Goal: Find specific page/section: Find specific page/section

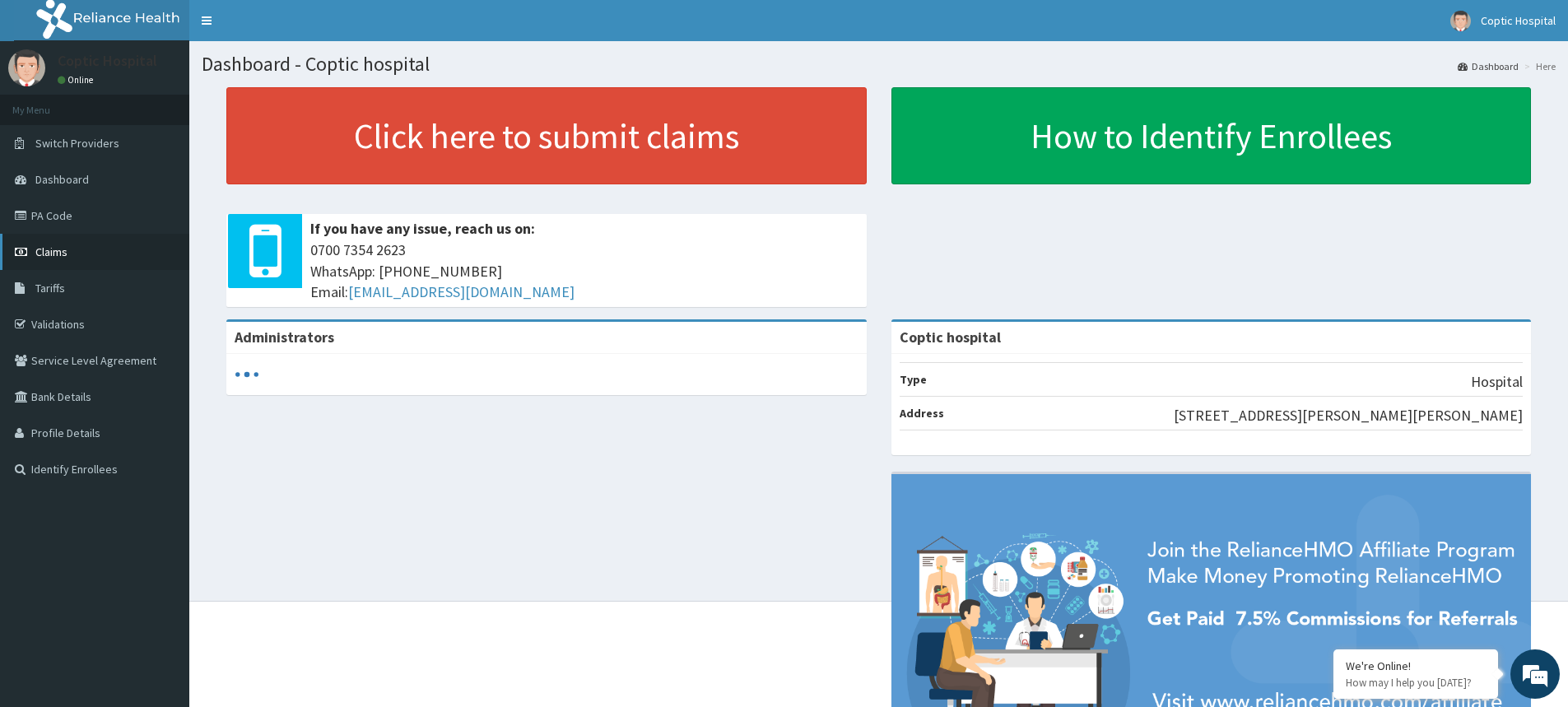
click at [69, 248] on link "Claims" at bounding box center [94, 251] width 189 height 36
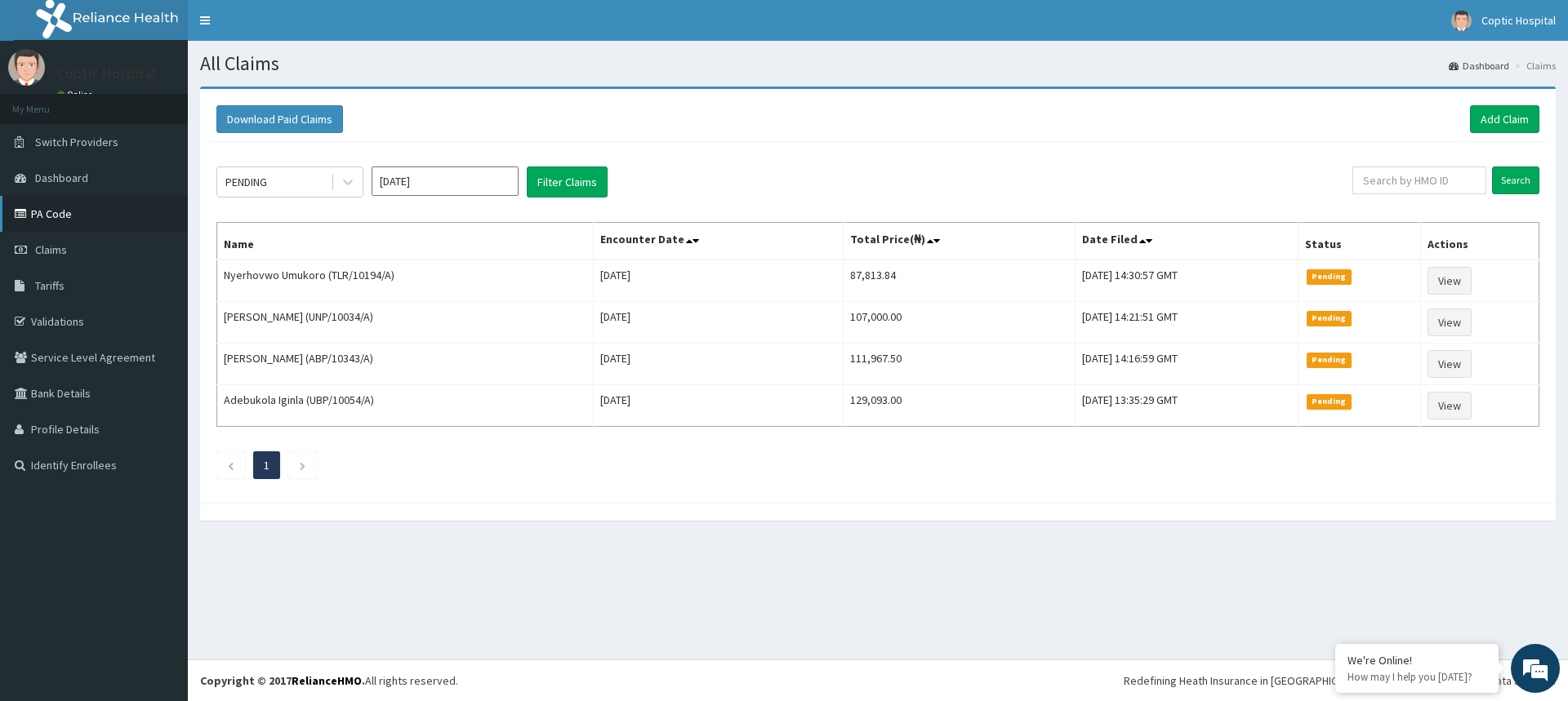
click at [59, 215] on link "PA Code" at bounding box center [94, 214] width 188 height 36
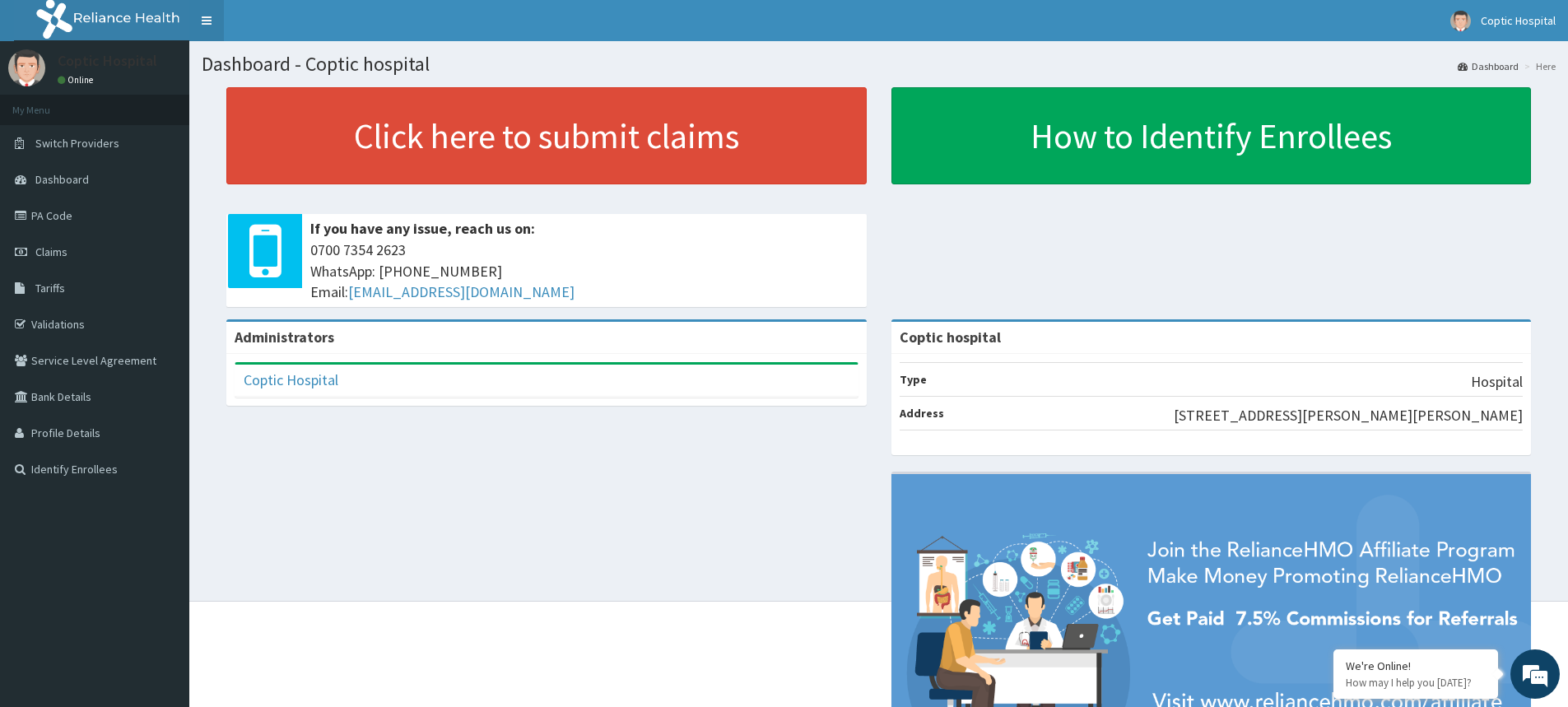
click at [204, 17] on link "Toggle navigation" at bounding box center [206, 21] width 34 height 41
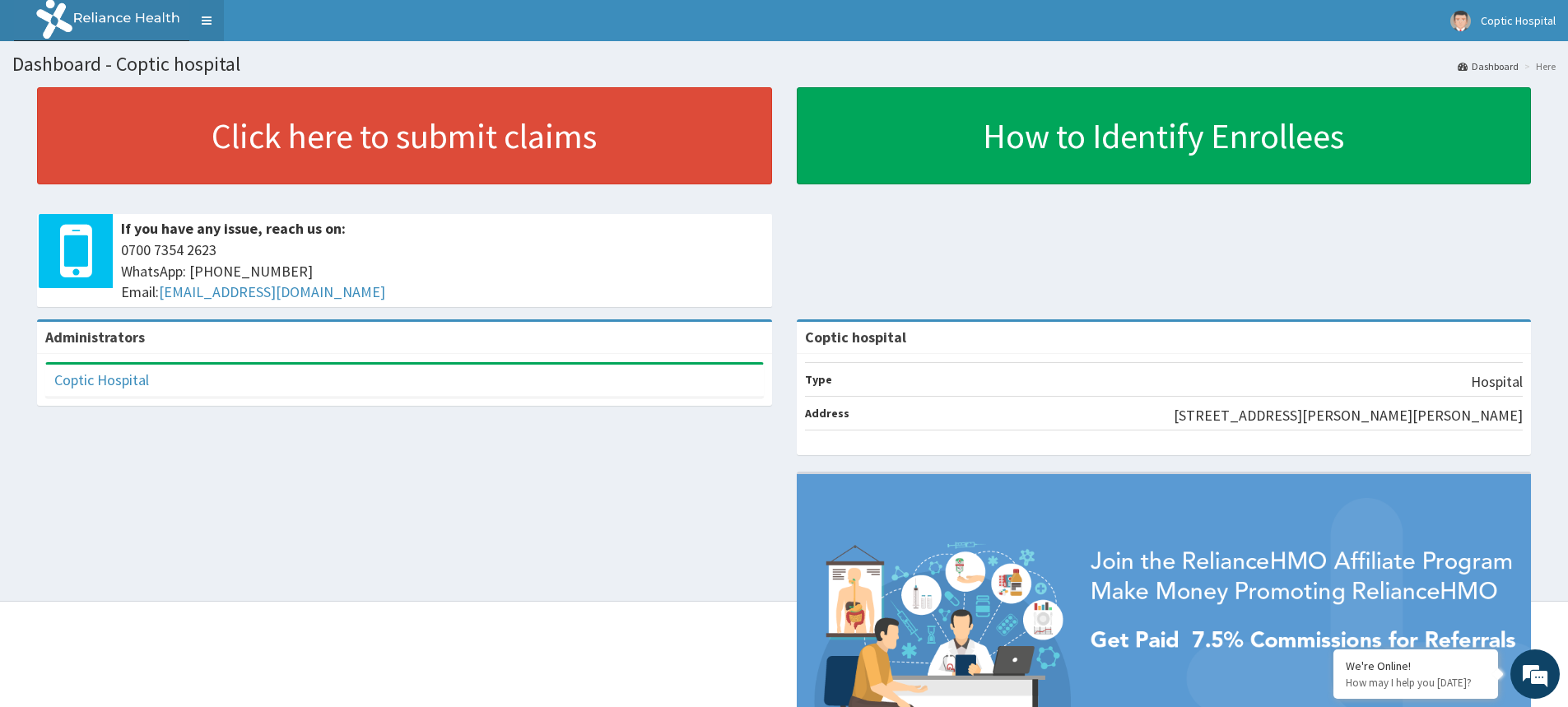
click at [215, 22] on link "Toggle navigation" at bounding box center [206, 21] width 34 height 41
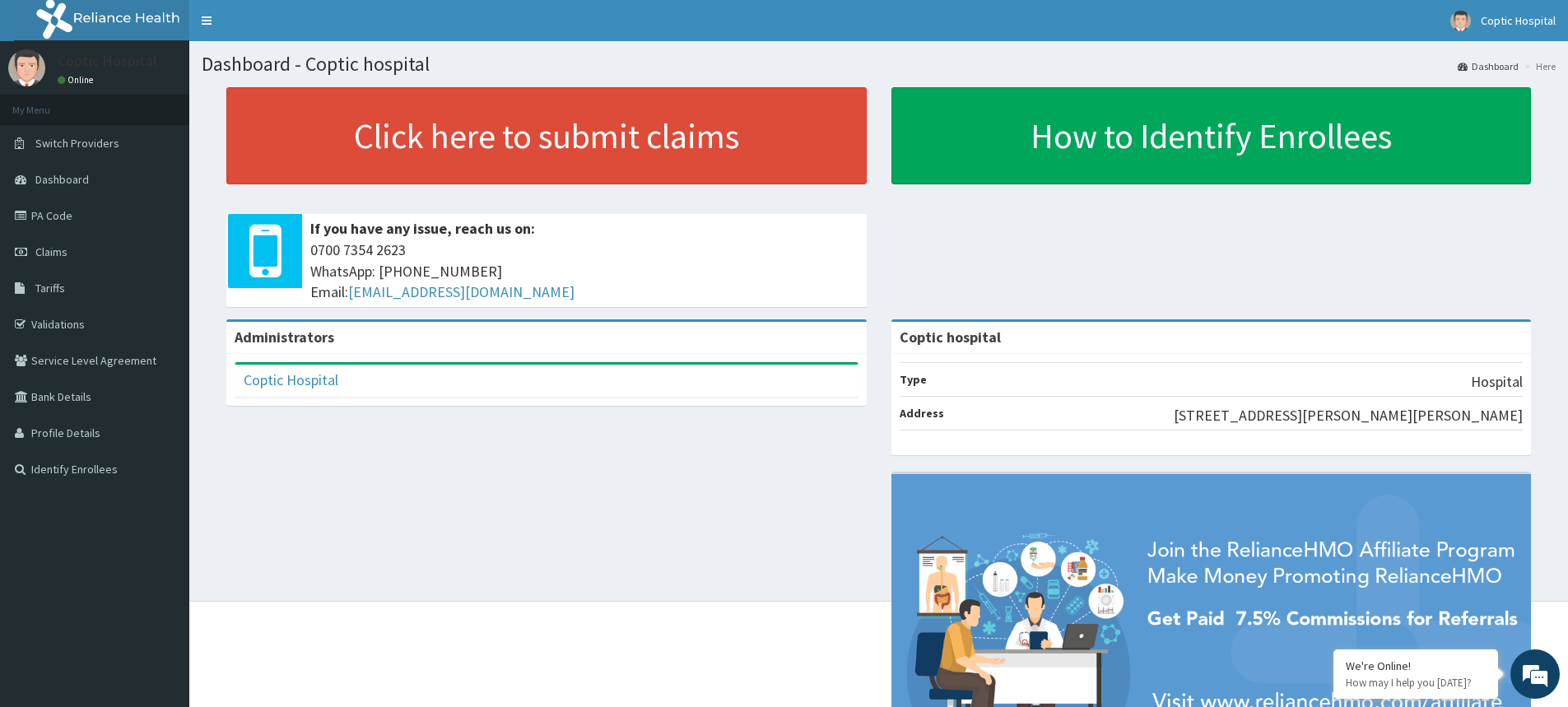
drag, startPoint x: 1580, startPoint y: 11, endPoint x: 651, endPoint y: 516, distance: 1057.4
click at [651, 516] on div "Administrators Coptic Hospital Full Name Coptic Hospital Email Address insuranc…" at bounding box center [878, 572] width 1353 height 506
click at [87, 221] on link "PA Code" at bounding box center [94, 216] width 189 height 36
click at [1489, 32] on link "Coptic Hospital" at bounding box center [1503, 21] width 130 height 41
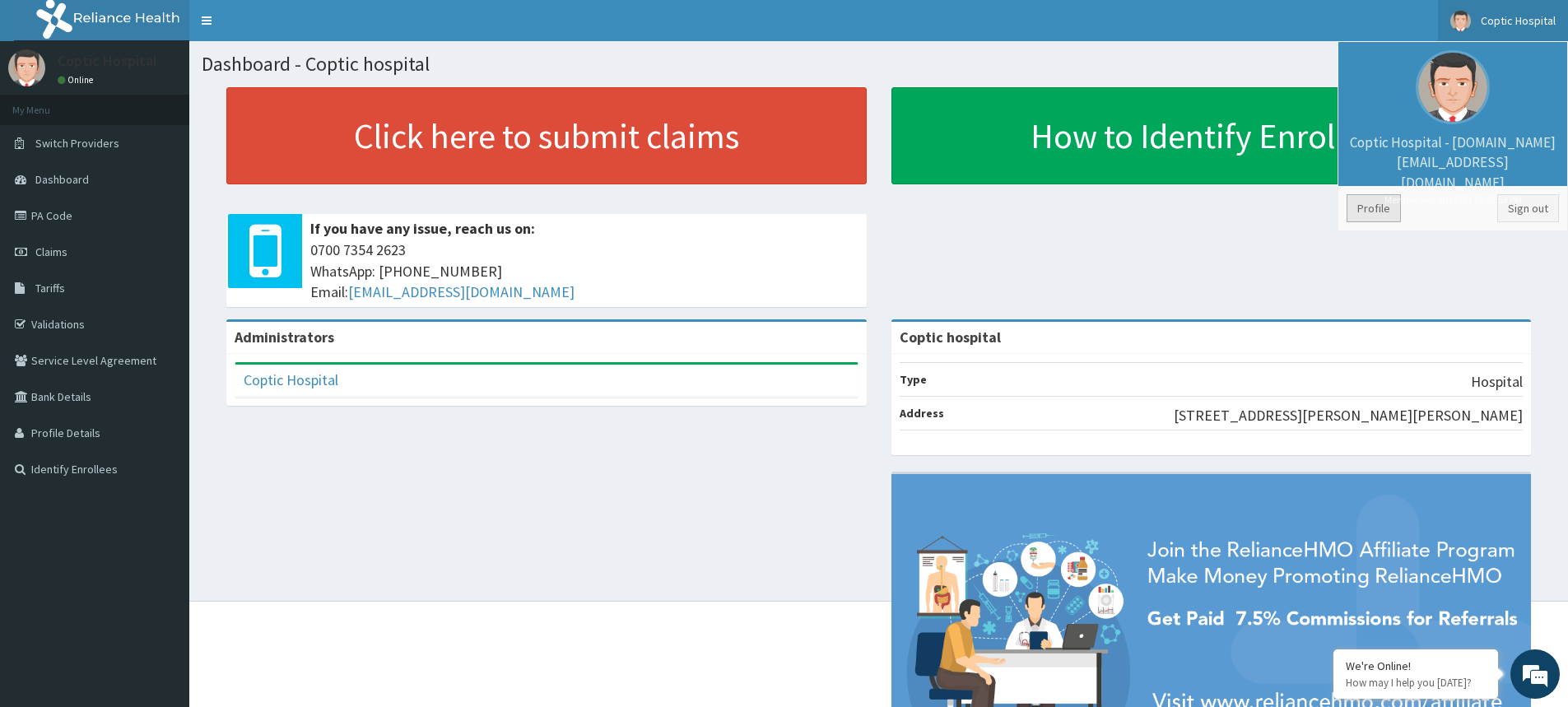
click at [1363, 213] on link "Profile" at bounding box center [1373, 208] width 54 height 28
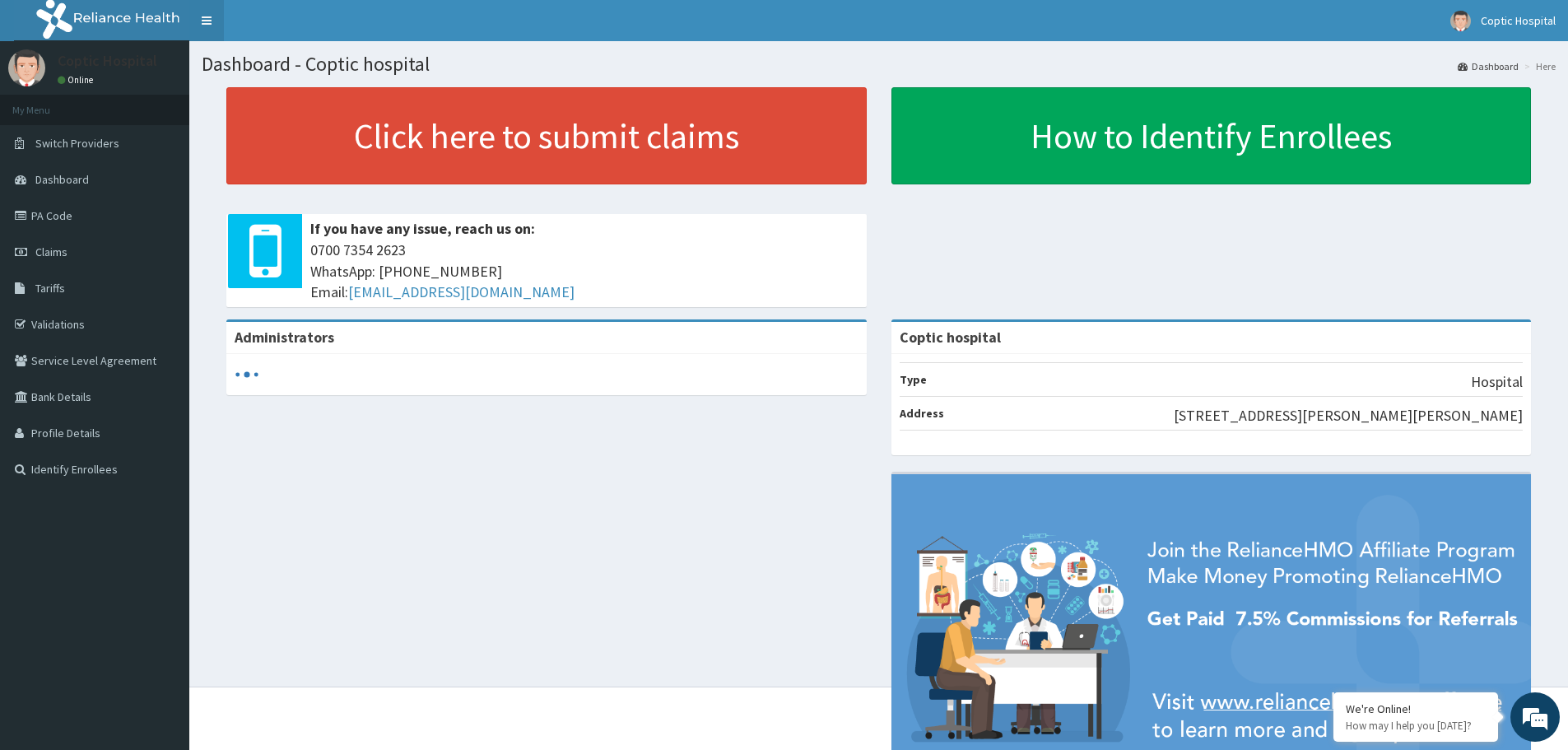
click at [210, 23] on link "Toggle navigation" at bounding box center [206, 21] width 34 height 41
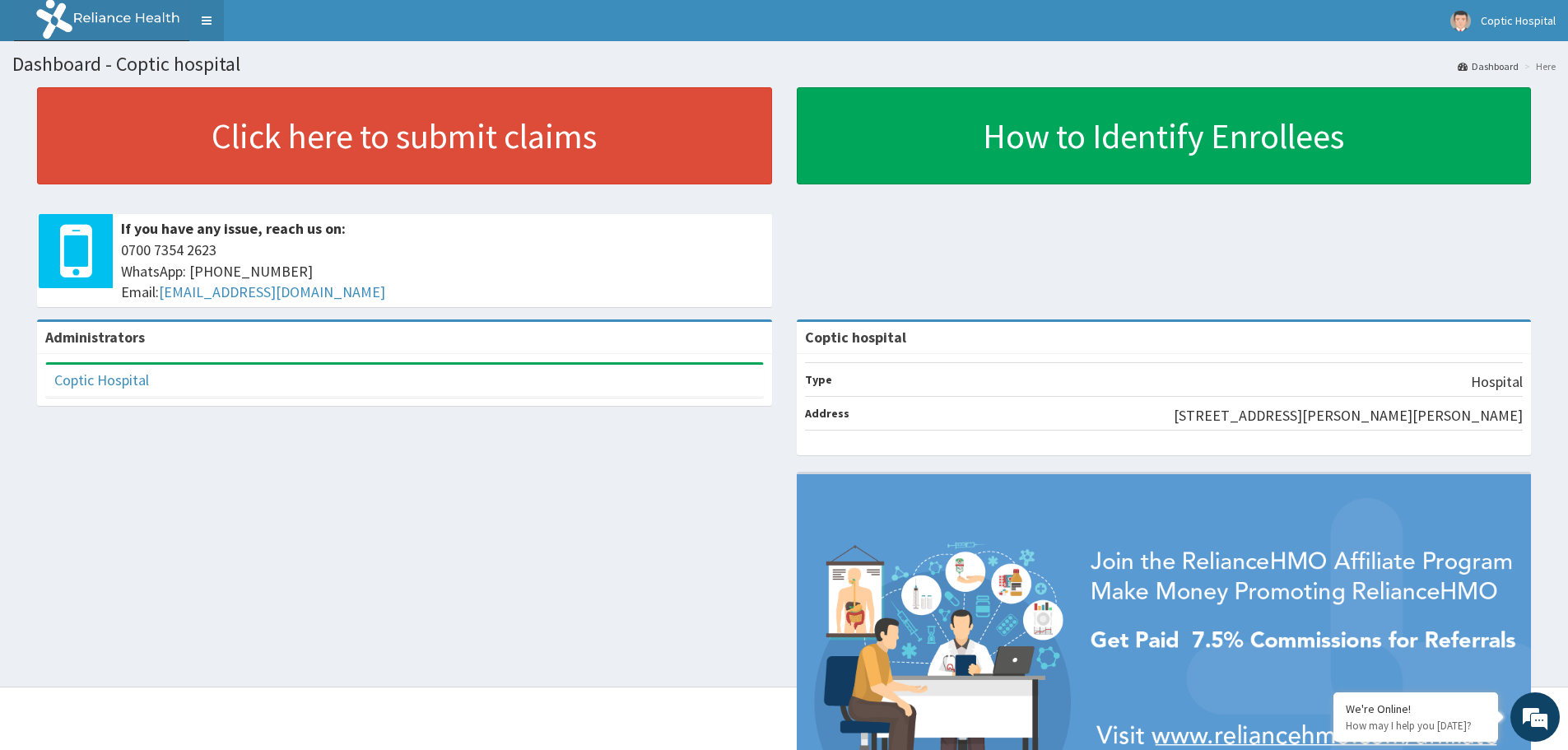
click at [212, 25] on link "Toggle navigation" at bounding box center [206, 21] width 34 height 41
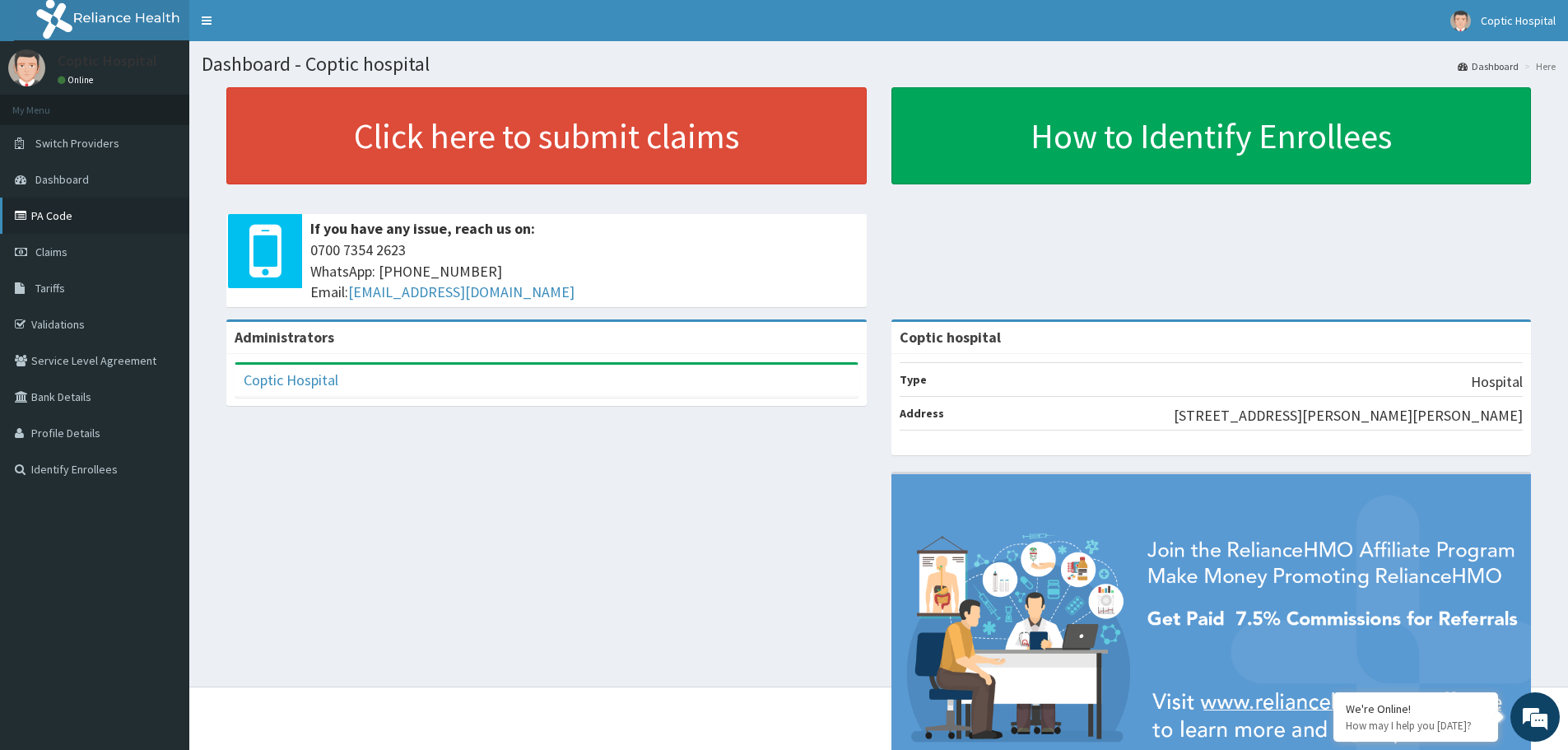
click at [58, 217] on link "PA Code" at bounding box center [94, 216] width 189 height 36
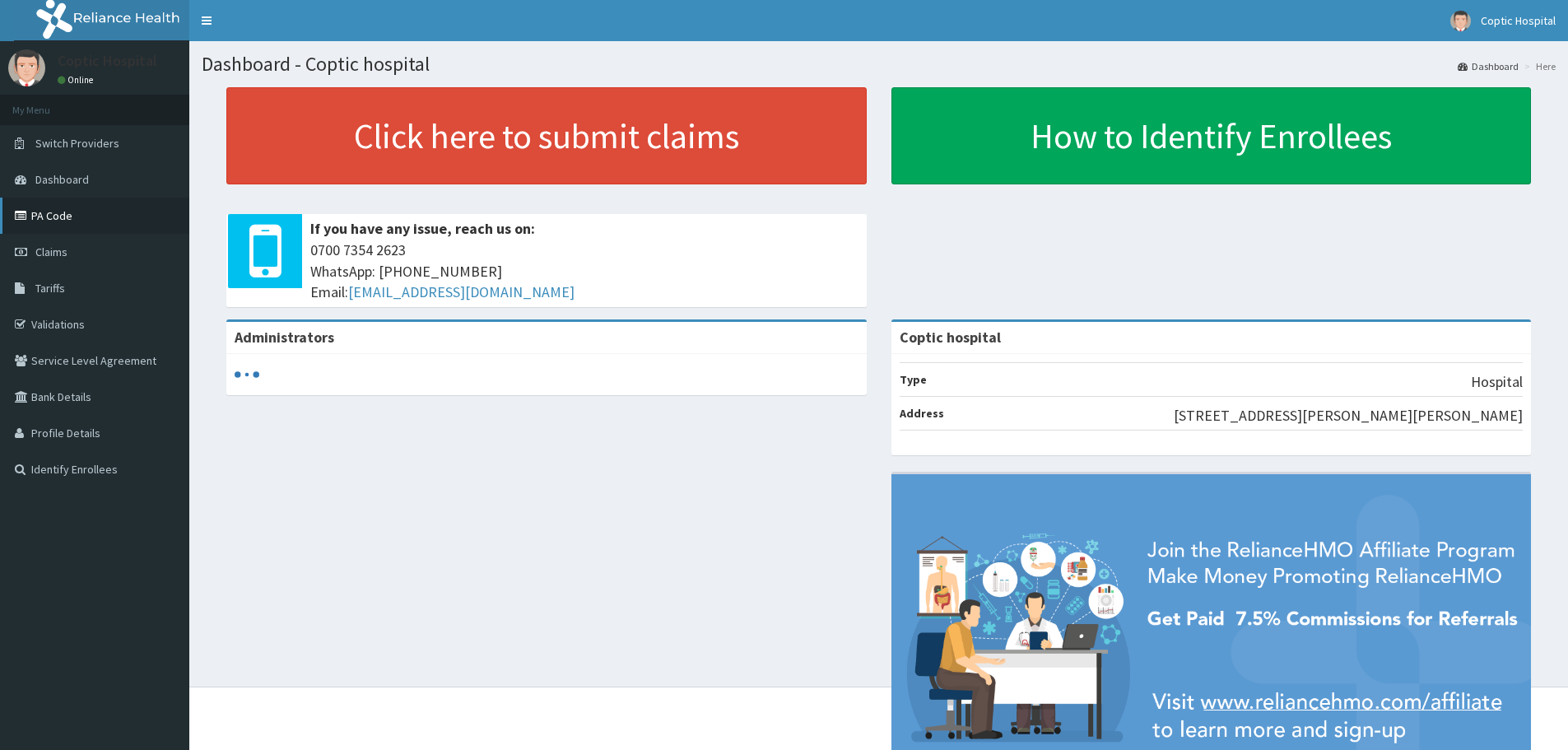
click at [68, 220] on link "PA Code" at bounding box center [94, 216] width 189 height 36
click at [34, 214] on link "PA Code" at bounding box center [94, 216] width 189 height 36
